Goal: Find specific page/section: Find specific page/section

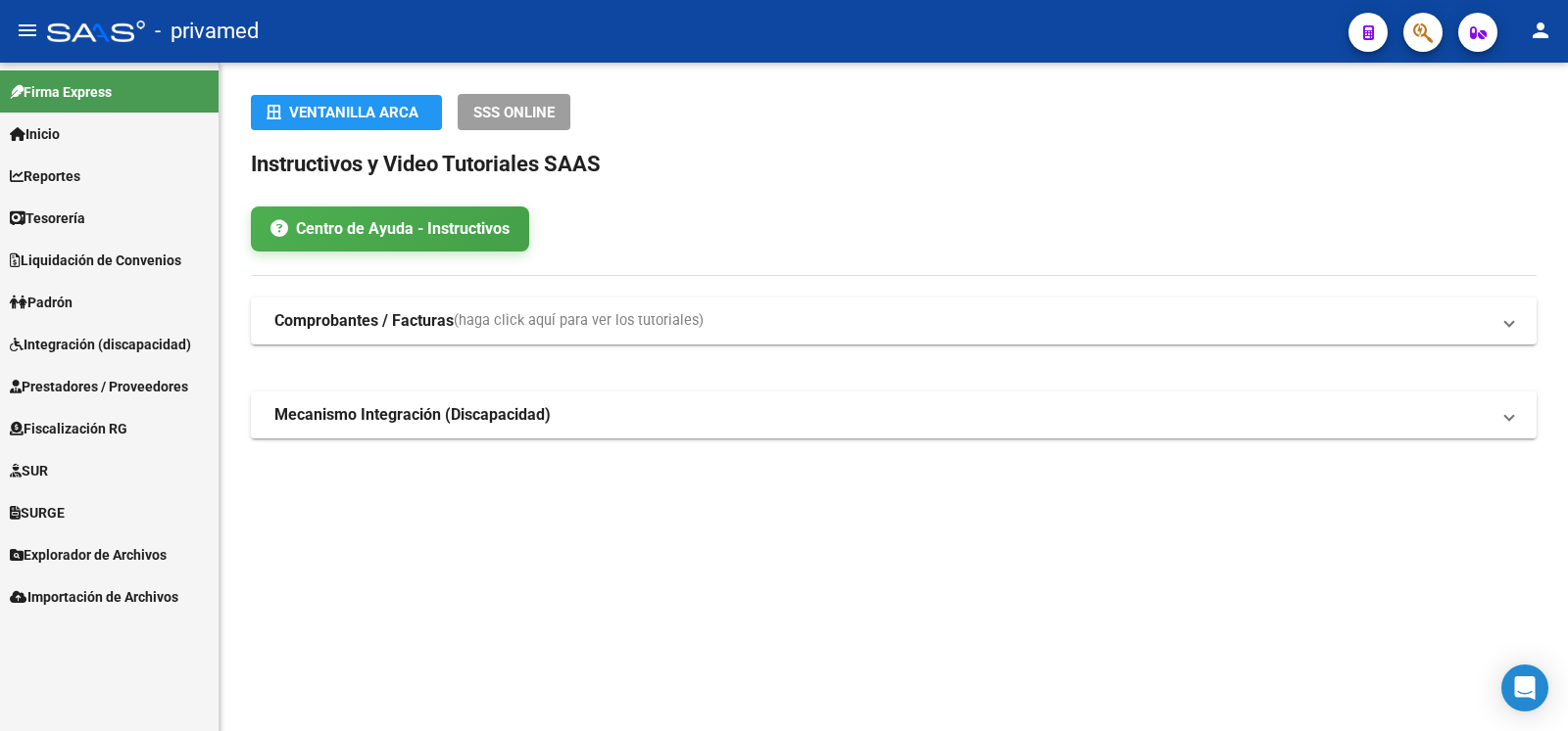
click at [139, 547] on span "Explorador de Archivos" at bounding box center [88, 555] width 157 height 22
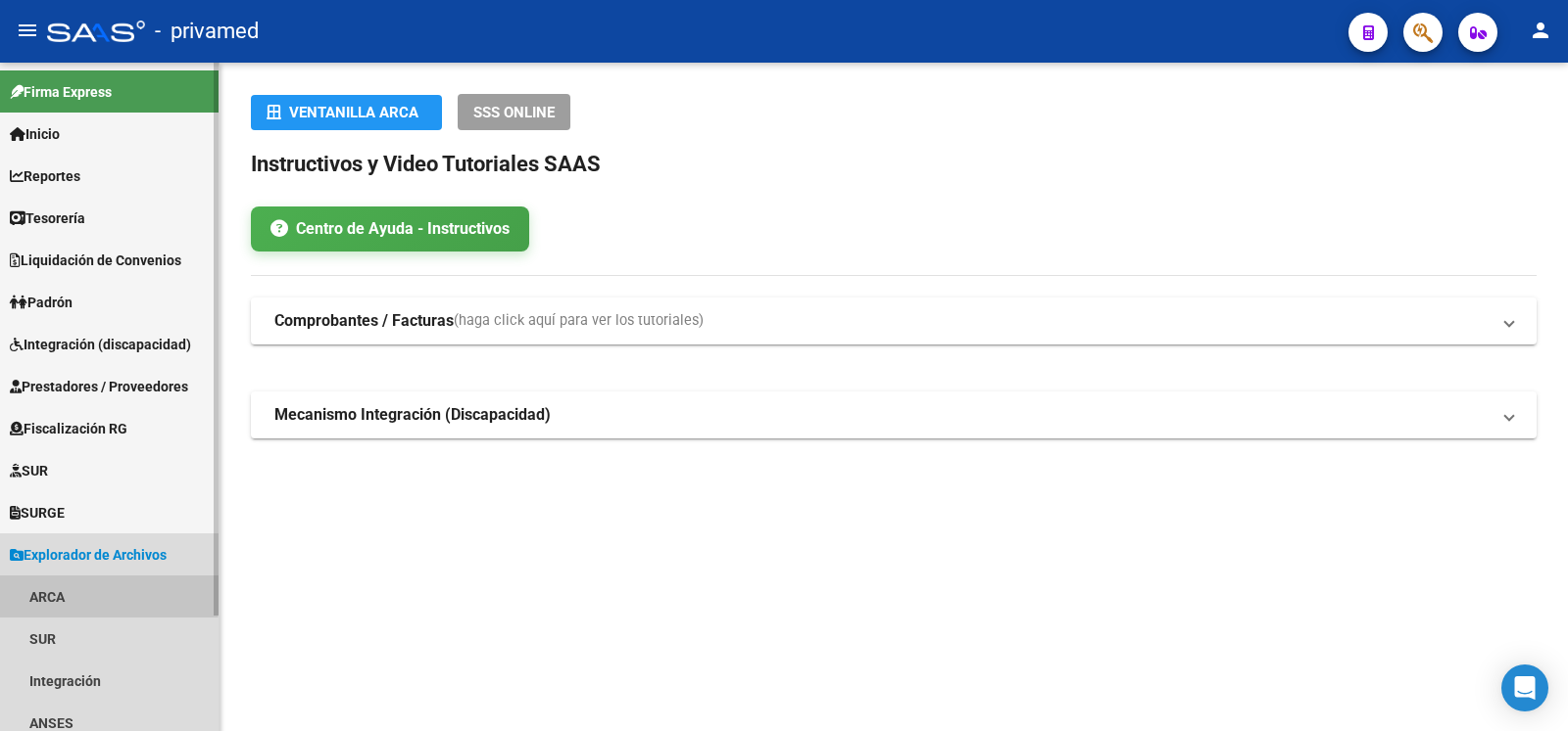
click at [27, 594] on link "ARCA" at bounding box center [109, 596] width 218 height 42
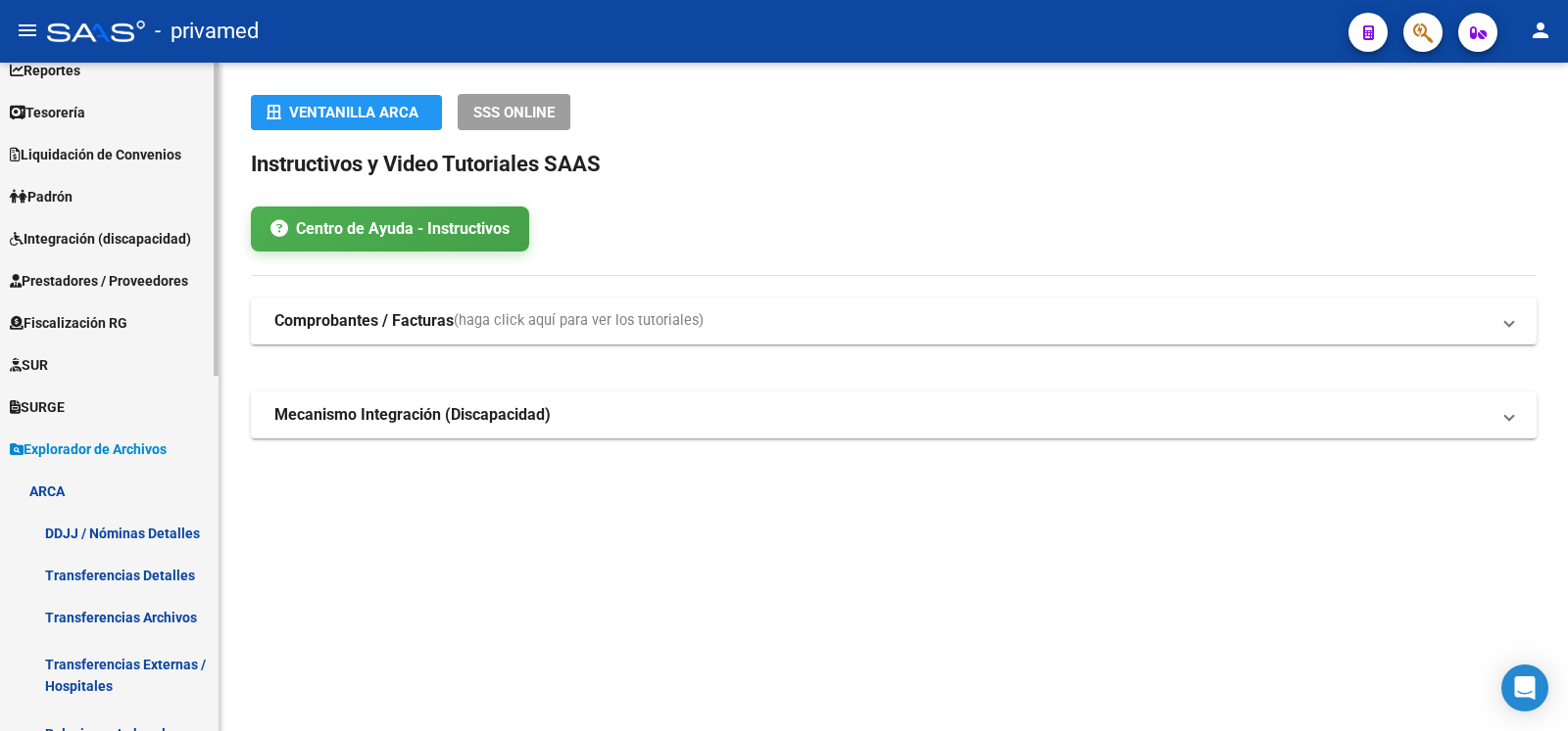
scroll to position [211, 0]
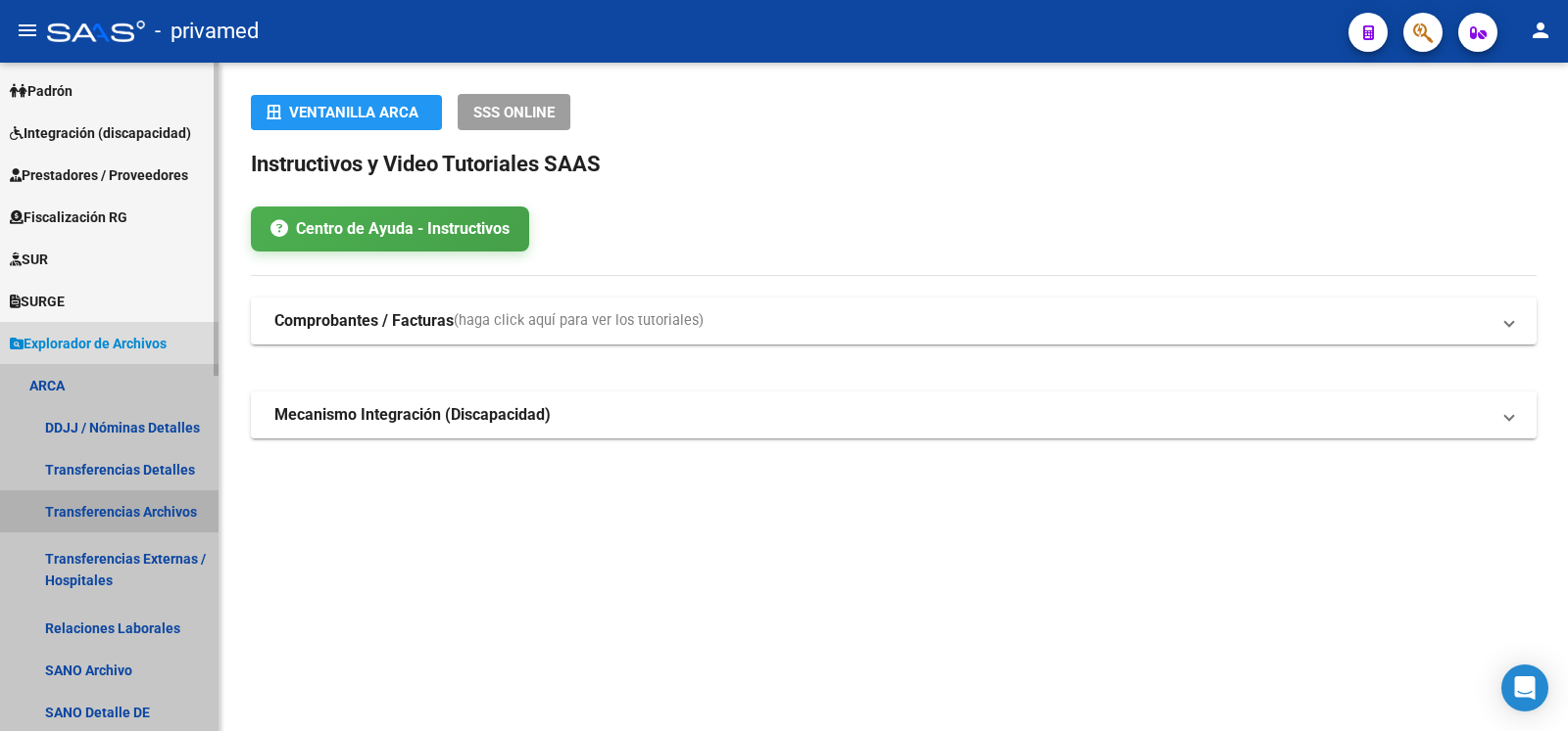
click at [130, 514] on link "Transferencias Archivos" at bounding box center [109, 512] width 218 height 42
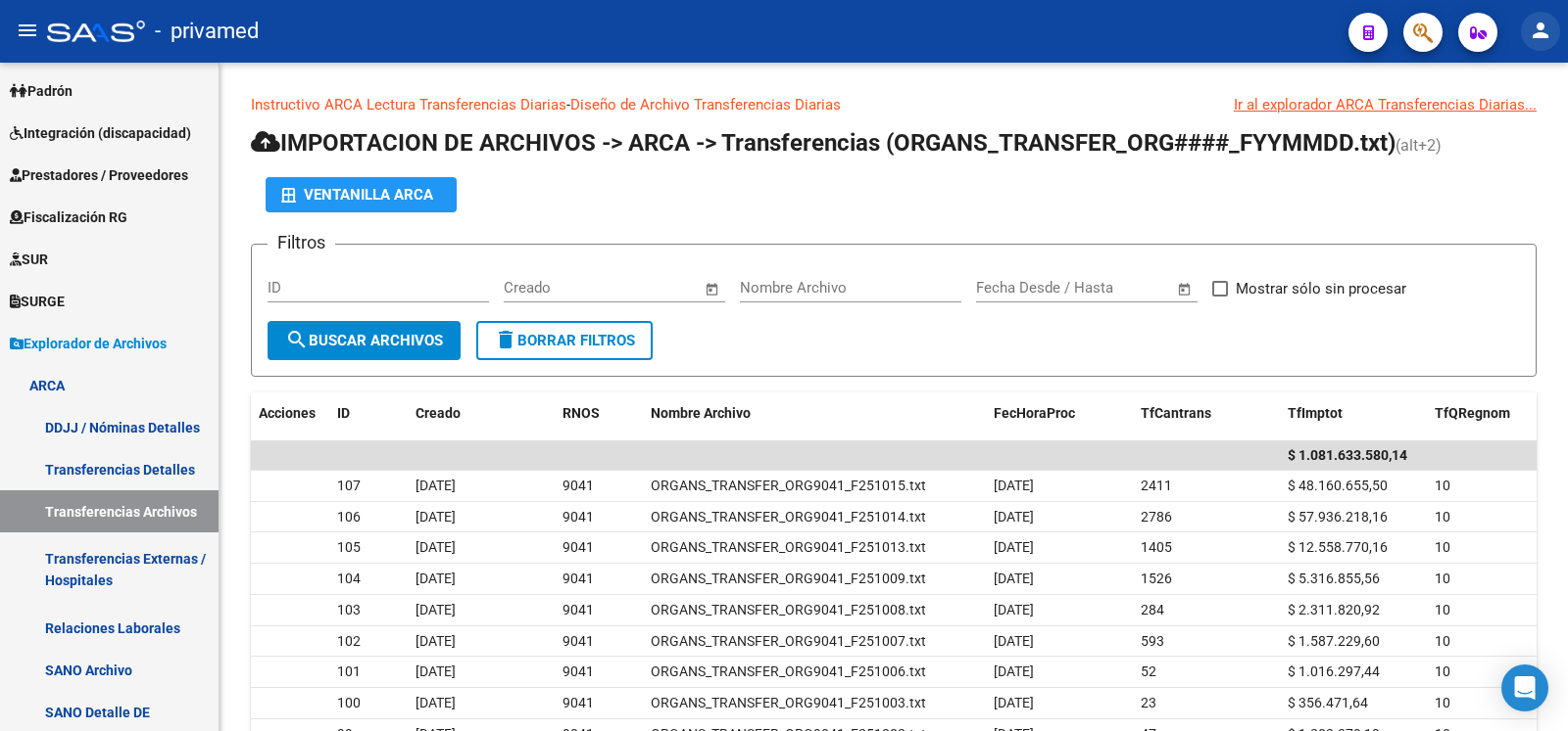
click at [1534, 29] on mat-icon "person" at bounding box center [1540, 31] width 24 height 24
click at [1502, 135] on button "exit_to_app Salir" at bounding box center [1500, 129] width 119 height 47
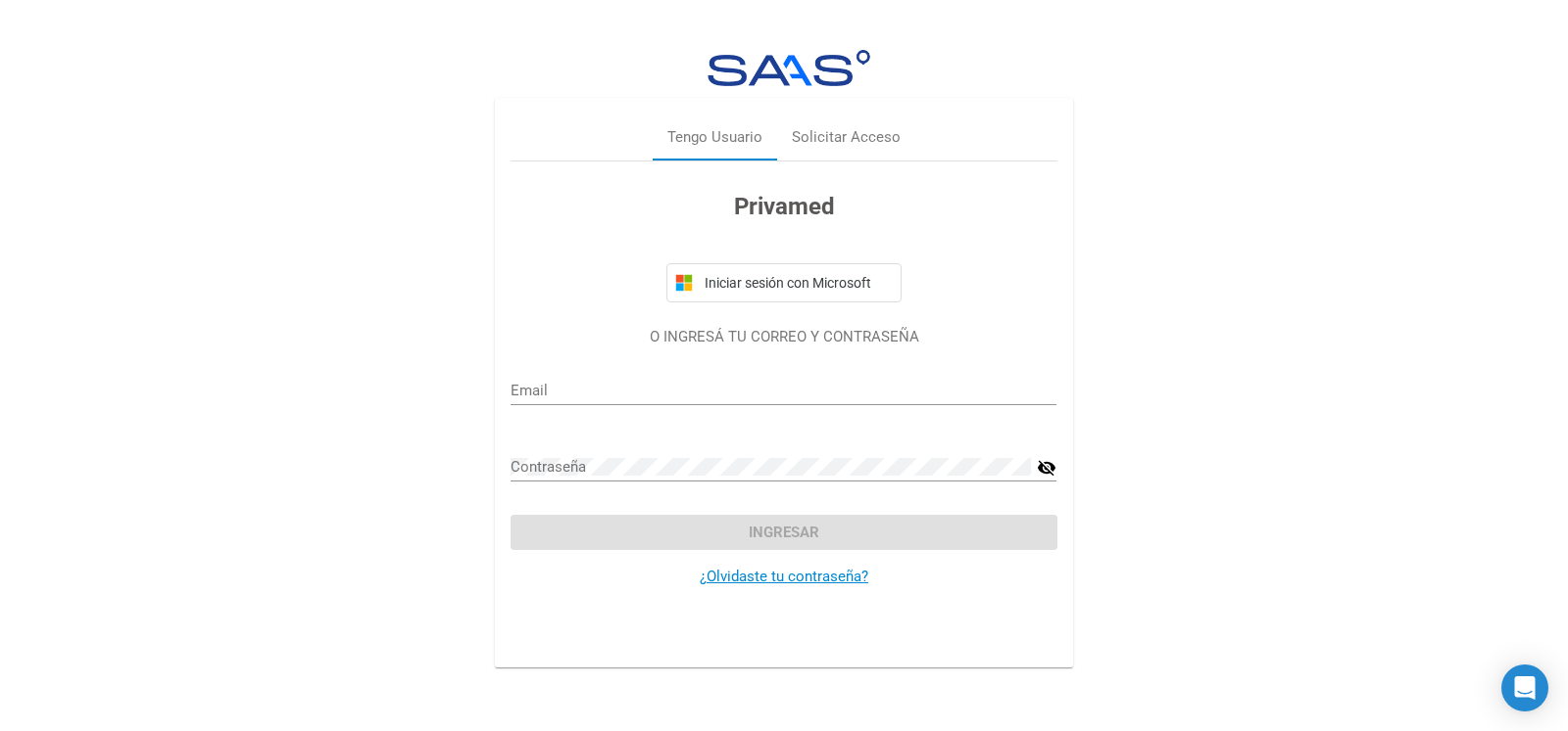
type input "[EMAIL_ADDRESS][DOMAIN_NAME]"
